Goal: Information Seeking & Learning: Compare options

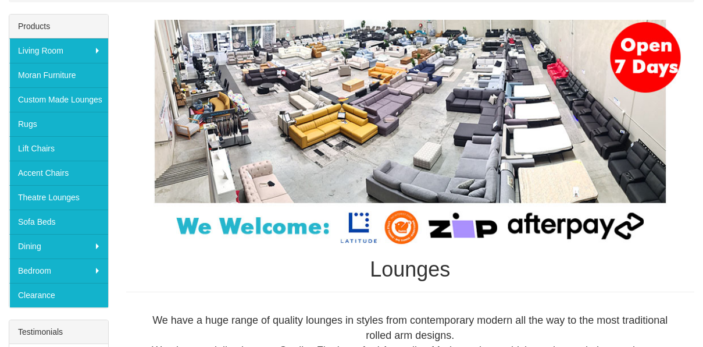
scroll to position [178, 0]
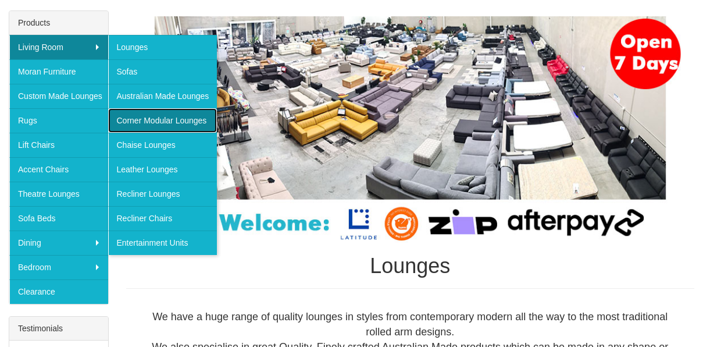
click at [143, 123] on link "Corner Modular Lounges" at bounding box center [162, 120] width 109 height 24
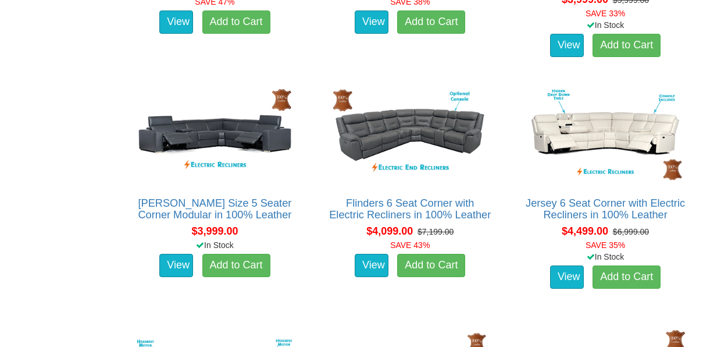
scroll to position [2536, 0]
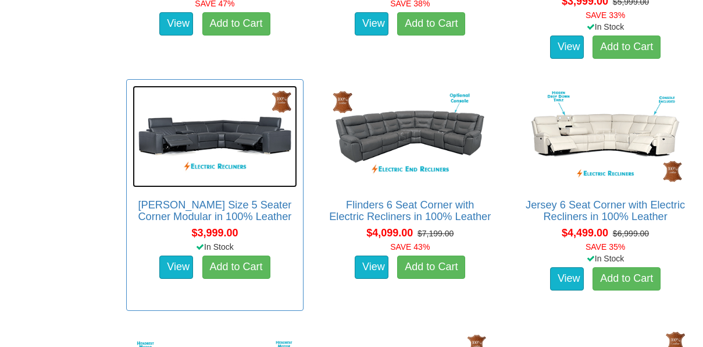
click at [224, 169] on img at bounding box center [215, 136] width 165 height 101
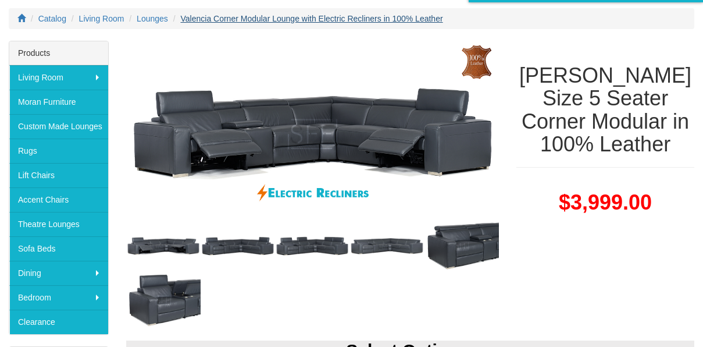
scroll to position [149, 0]
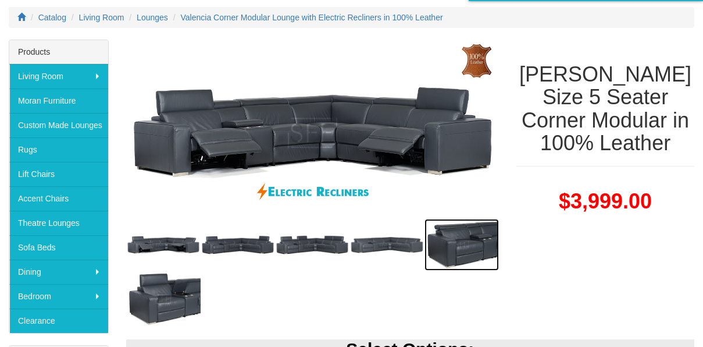
click at [466, 239] on img at bounding box center [462, 245] width 74 height 52
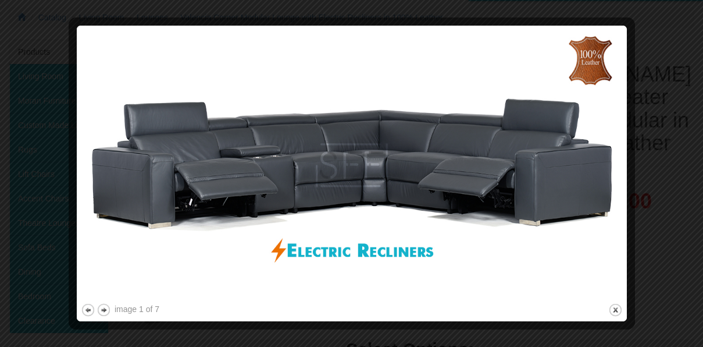
click at [676, 58] on div at bounding box center [351, 173] width 703 height 347
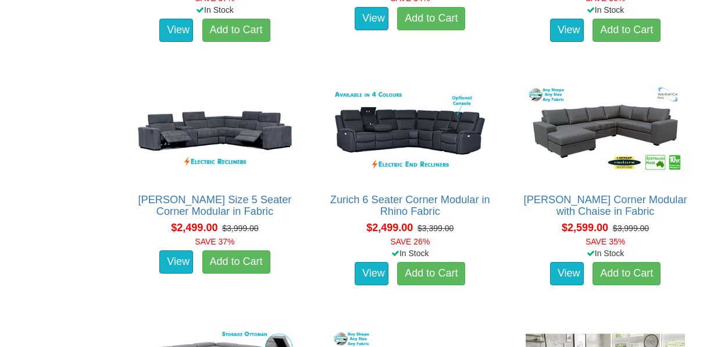
scroll to position [1079, 0]
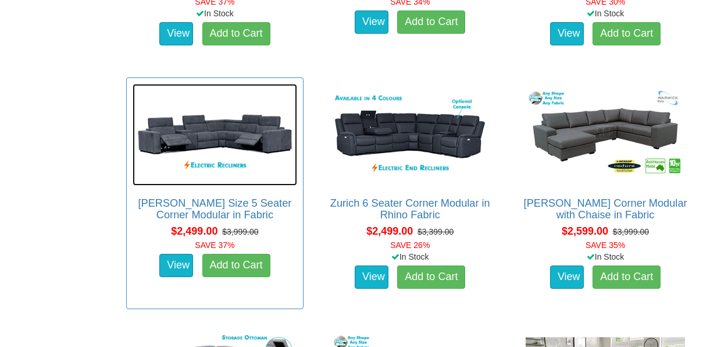
click at [241, 135] on img at bounding box center [215, 134] width 165 height 101
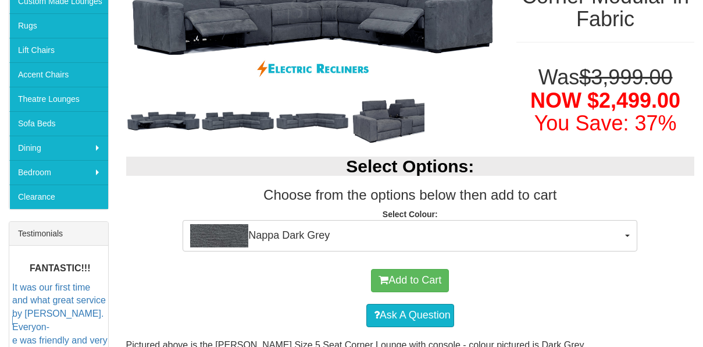
scroll to position [277, 0]
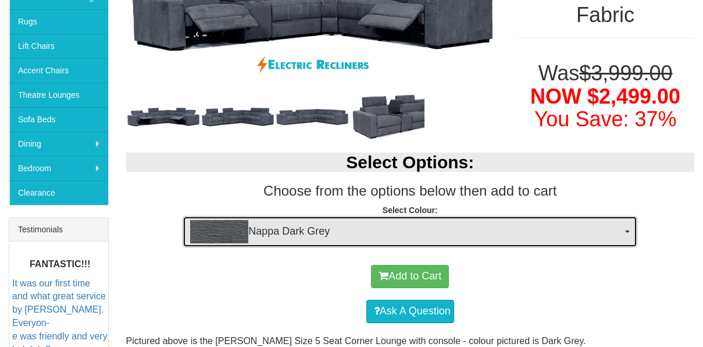
click at [310, 225] on span "Nappa Dark Grey" at bounding box center [406, 231] width 432 height 23
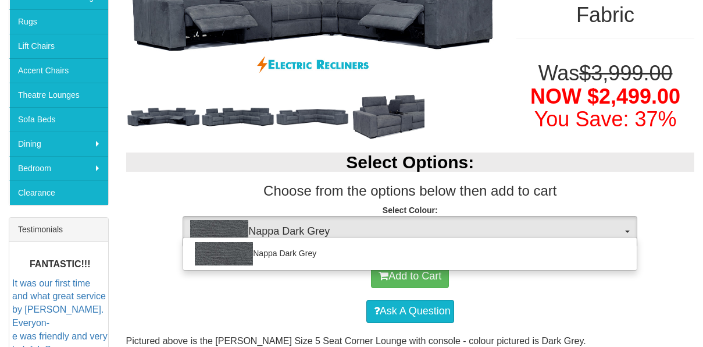
click at [306, 280] on div "Add to Cart" at bounding box center [410, 276] width 557 height 35
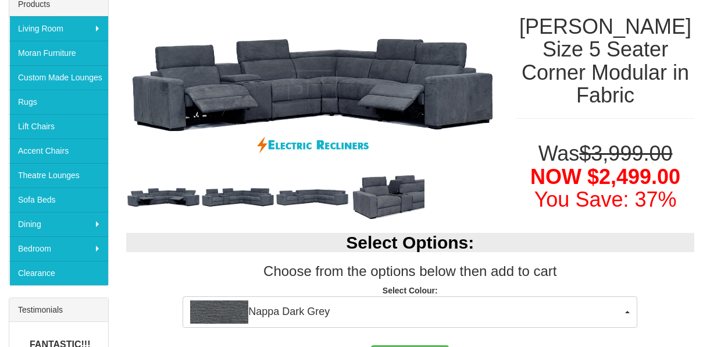
scroll to position [187, 0]
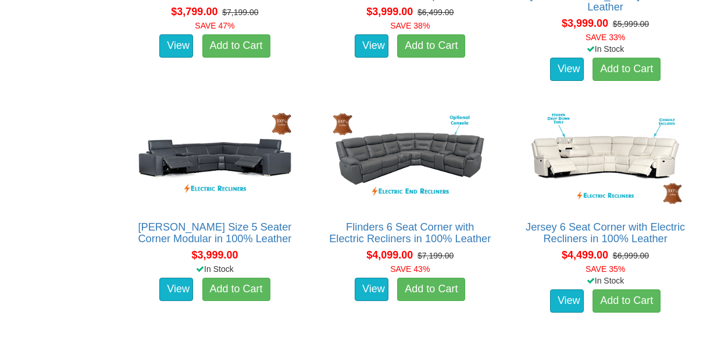
scroll to position [2515, 0]
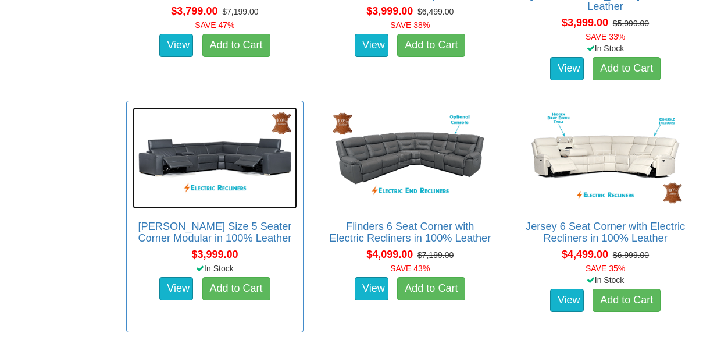
click at [244, 150] on img at bounding box center [215, 157] width 165 height 101
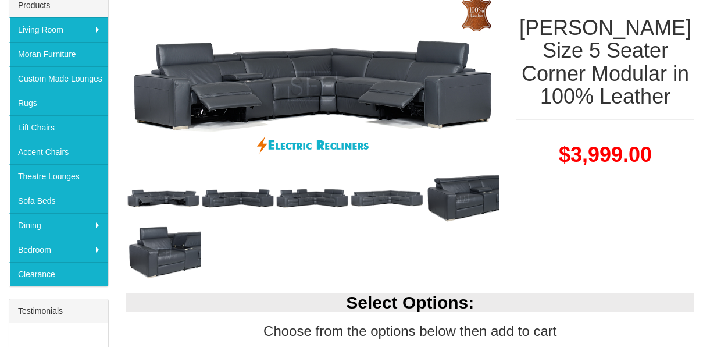
scroll to position [198, 0]
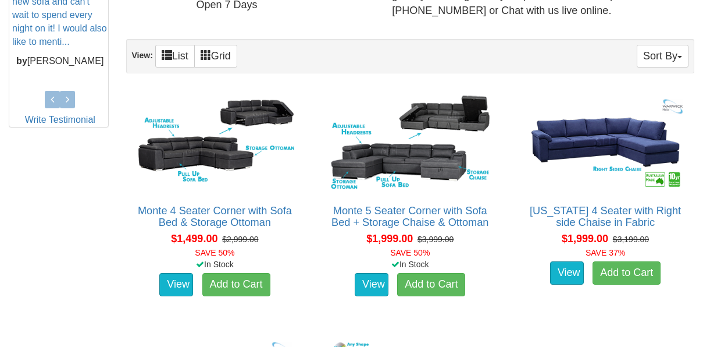
scroll to position [612, 0]
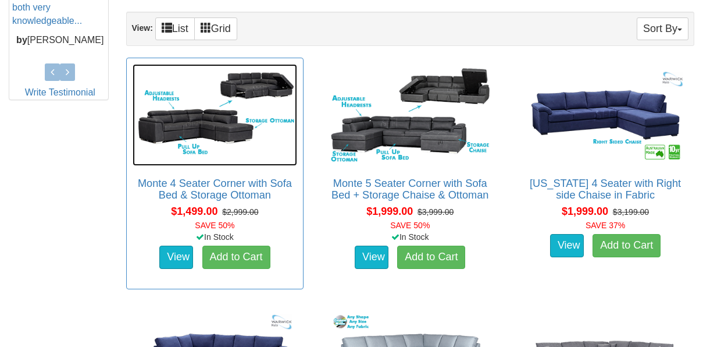
click at [199, 127] on img at bounding box center [215, 114] width 165 height 101
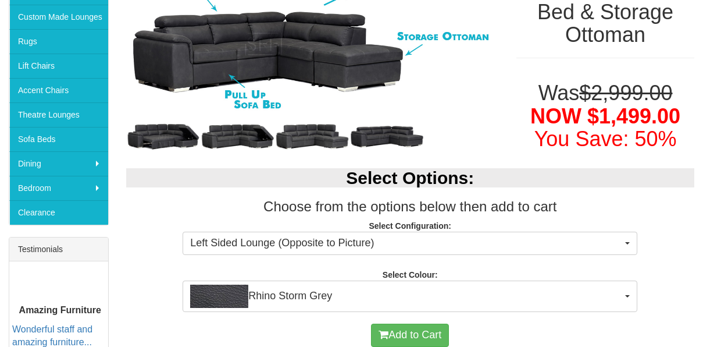
scroll to position [330, 0]
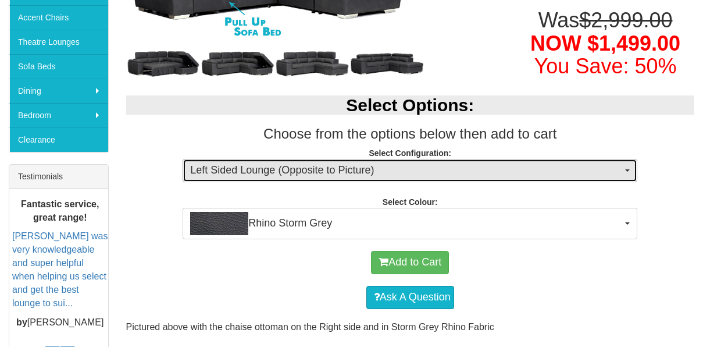
click at [313, 169] on span "Left Sided Lounge (Opposite to Picture)" at bounding box center [406, 170] width 432 height 15
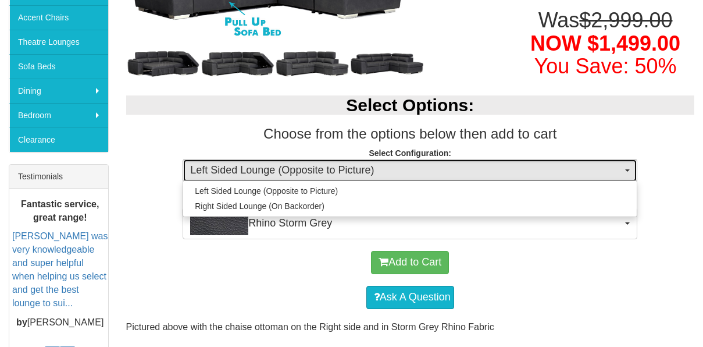
click at [313, 169] on span "Left Sided Lounge (Opposite to Picture)" at bounding box center [406, 170] width 432 height 15
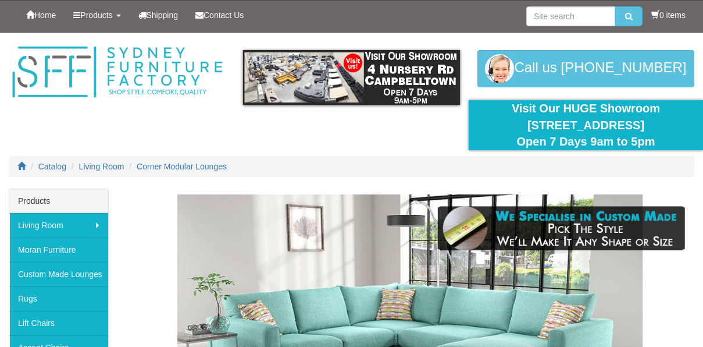
scroll to position [612, 0]
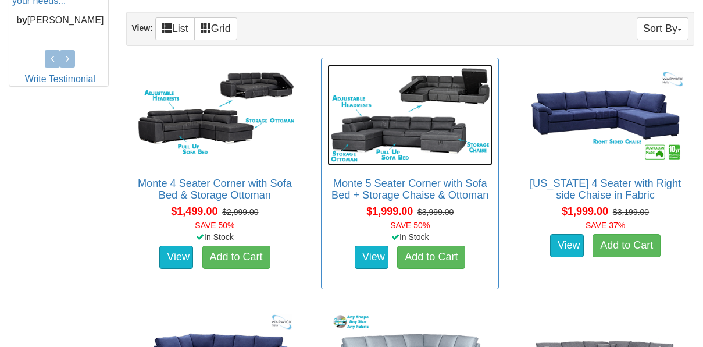
click at [424, 133] on img at bounding box center [410, 114] width 165 height 101
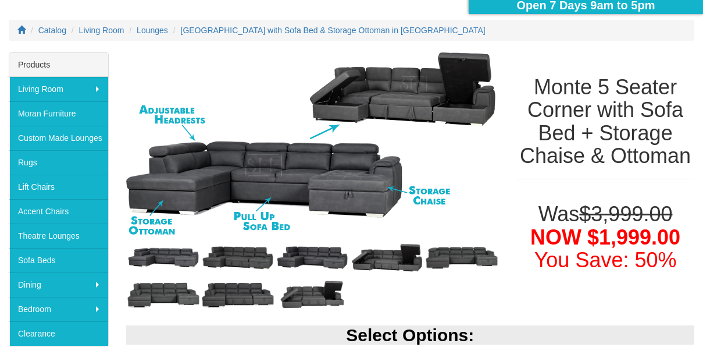
scroll to position [143, 0]
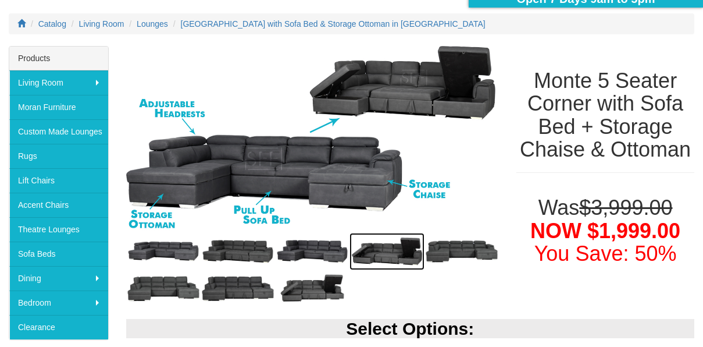
click at [371, 258] on img at bounding box center [387, 251] width 74 height 37
